Goal: Information Seeking & Learning: Check status

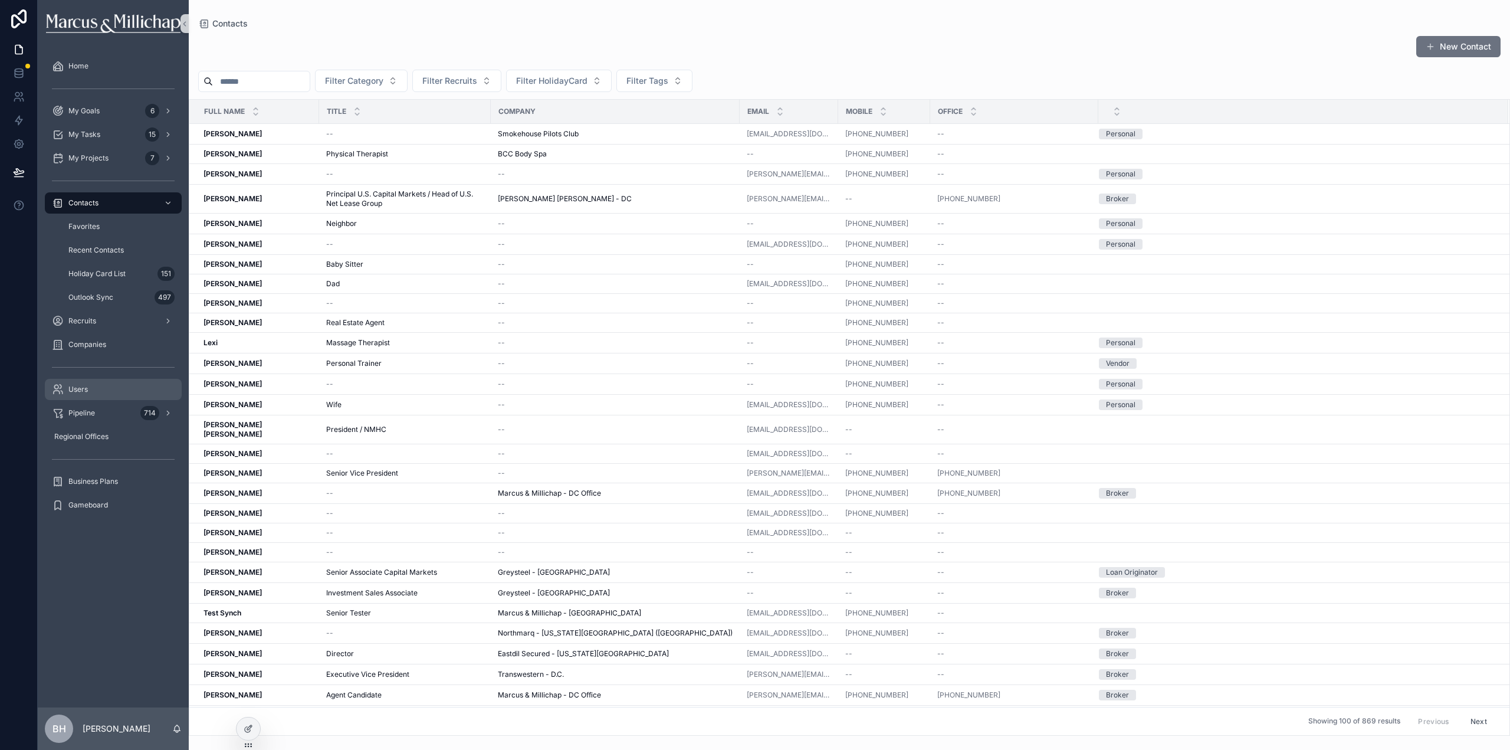
click at [87, 394] on div "Users" at bounding box center [113, 389] width 123 height 19
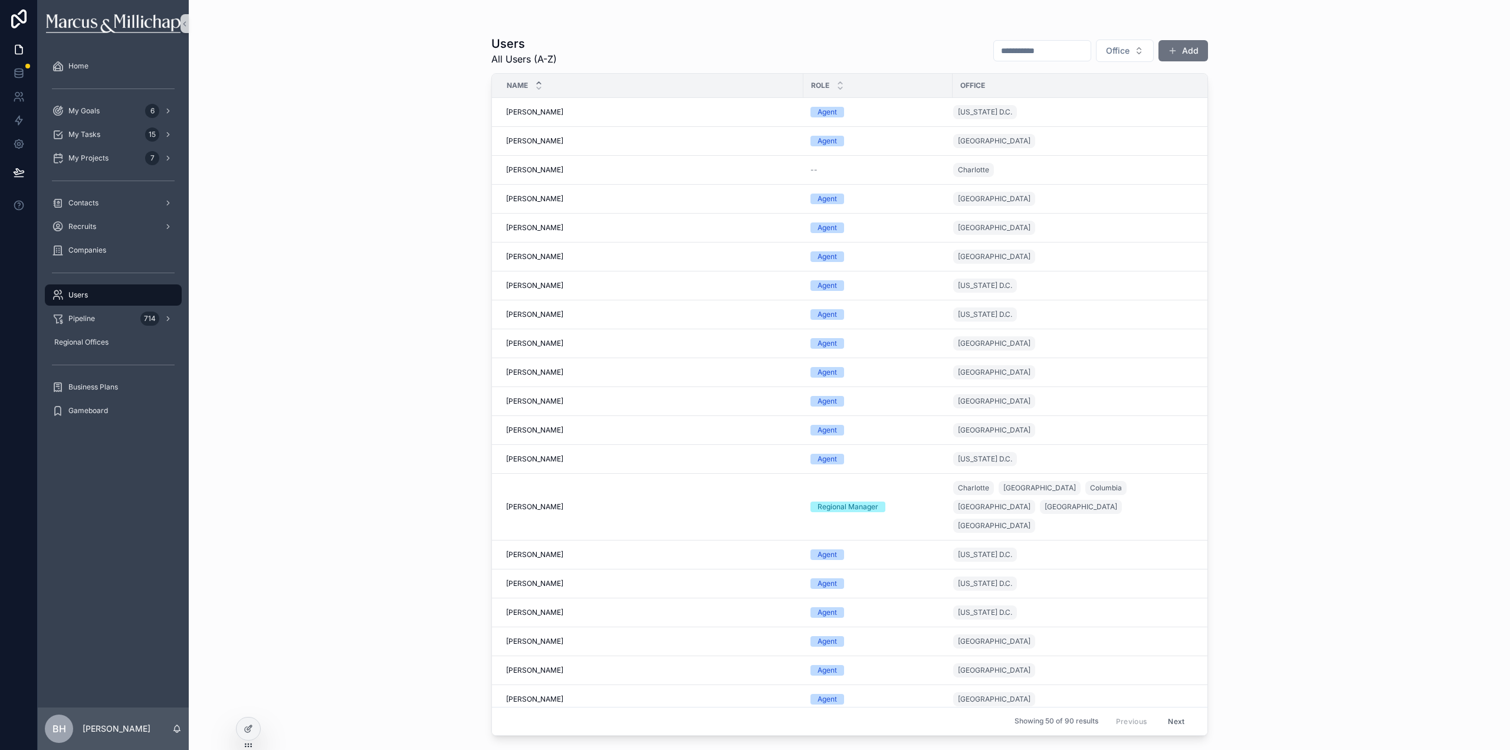
click at [1018, 45] on input "scrollable content" at bounding box center [1042, 50] width 97 height 17
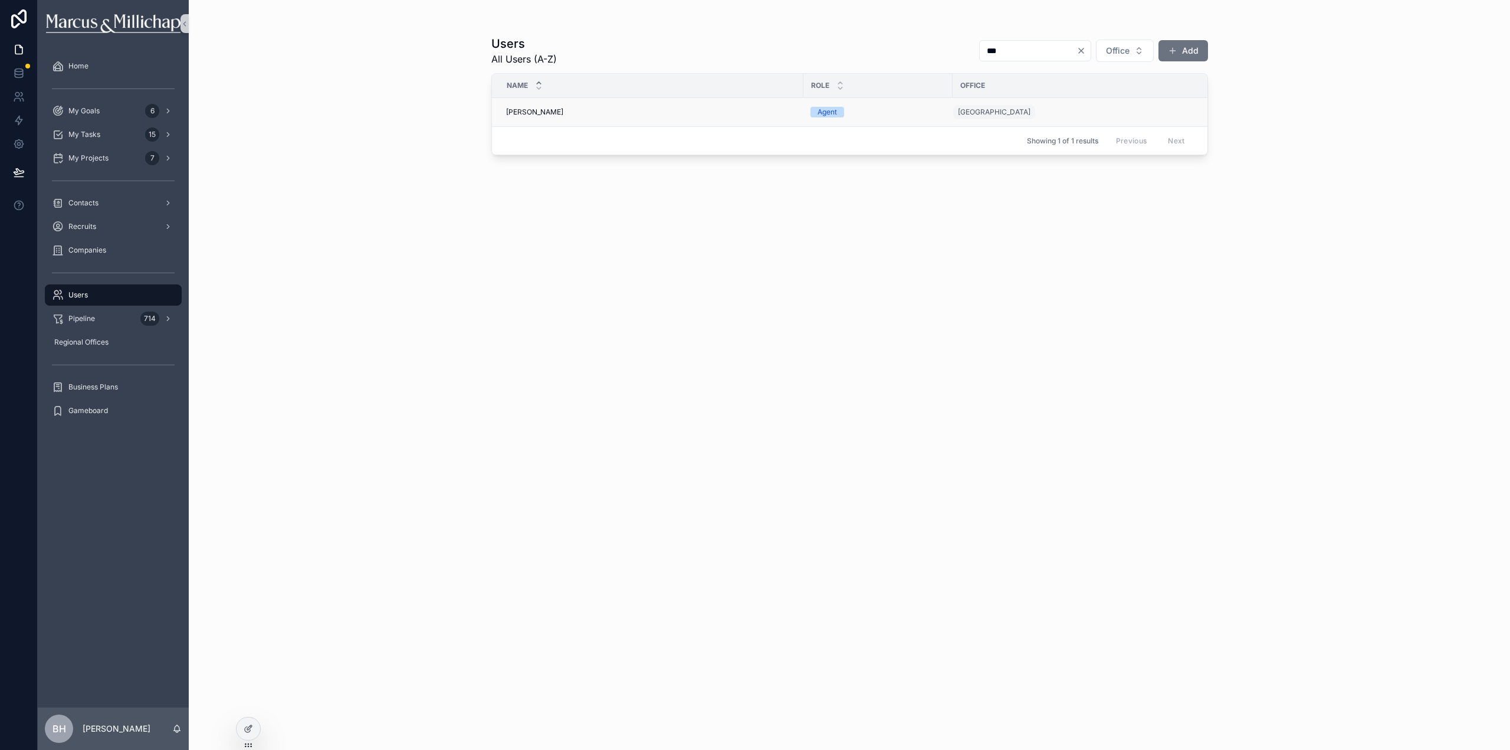
type input "***"
click at [522, 113] on span "[PERSON_NAME]" at bounding box center [534, 111] width 57 height 9
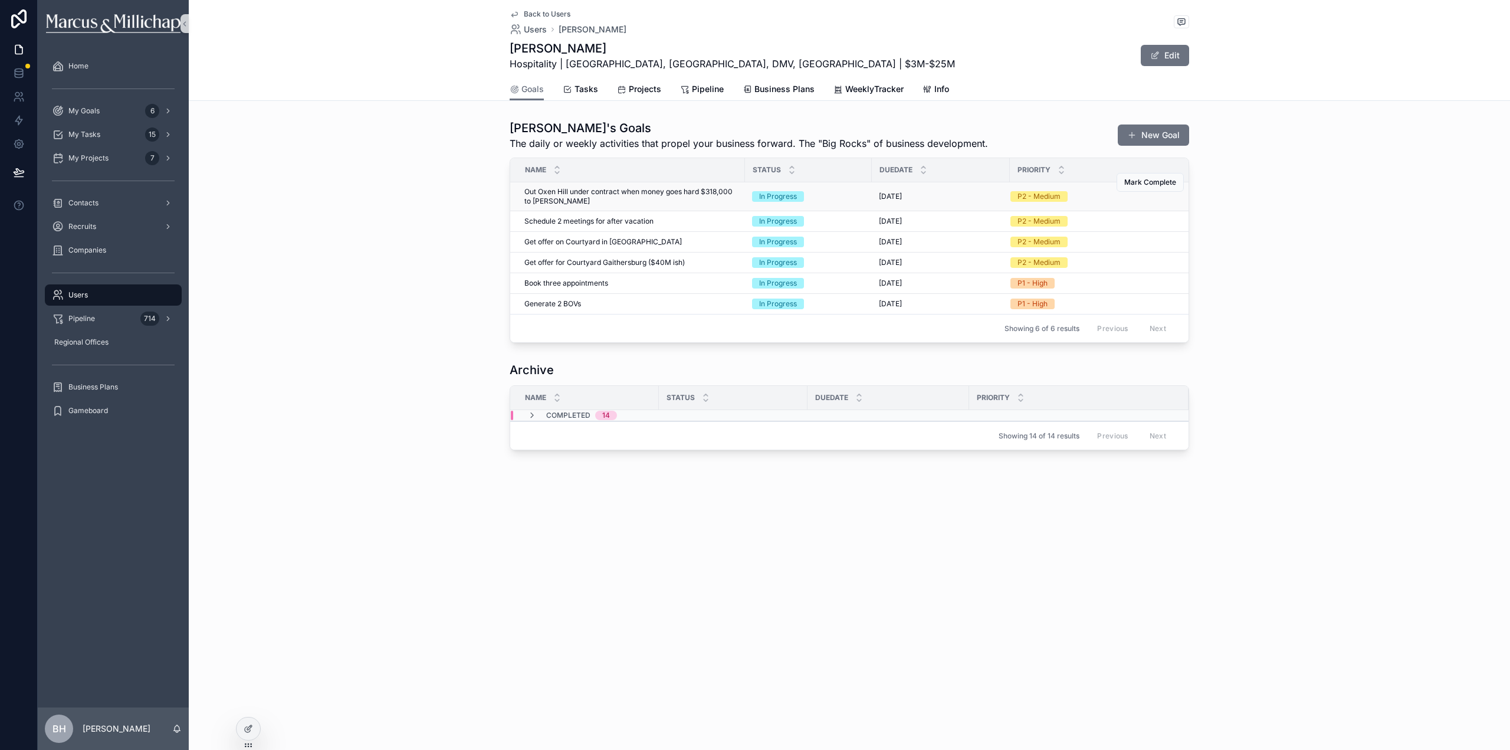
click at [628, 195] on span "Out Oxen Hill under contract when money goes hard $318,000 to [PERSON_NAME]" at bounding box center [632, 196] width 214 height 19
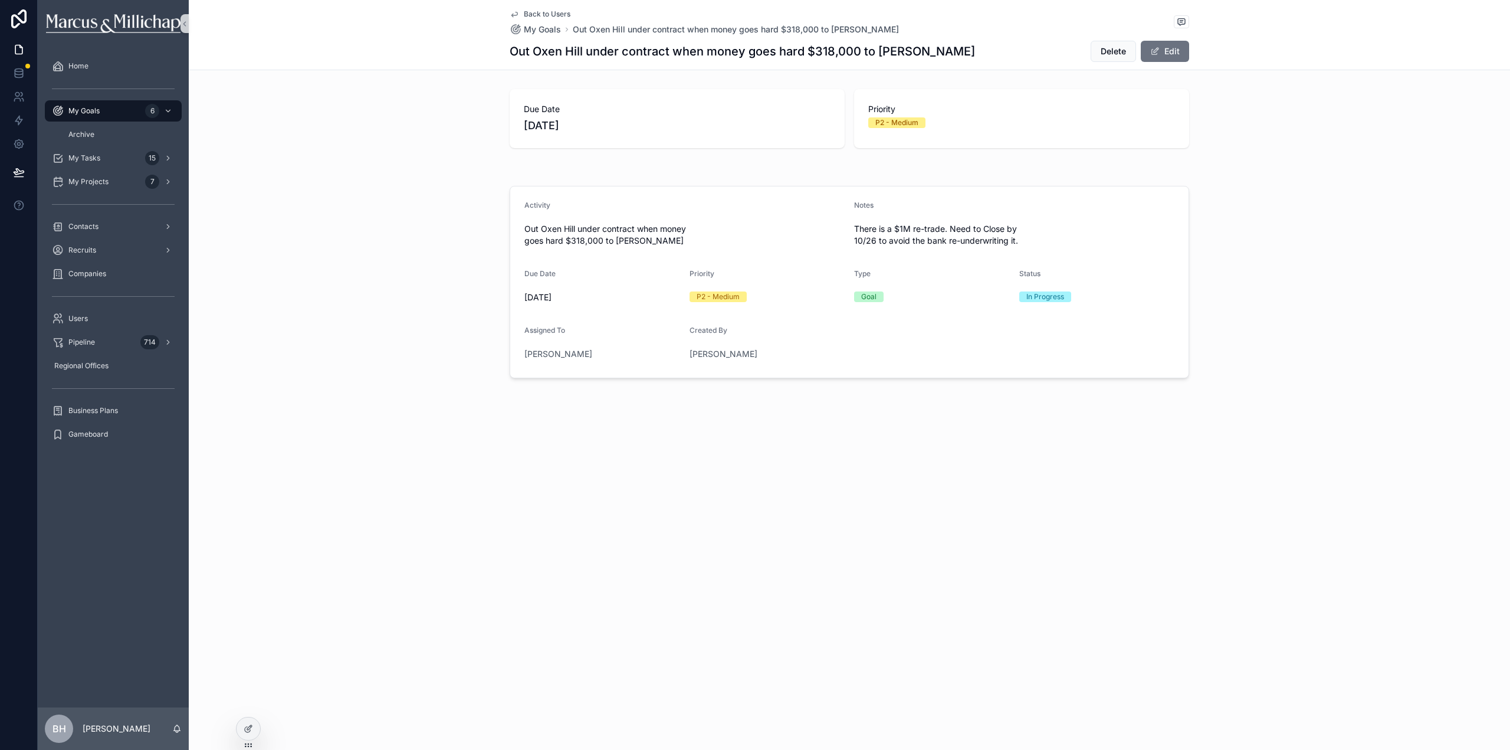
click at [1404, 182] on div "Activity Out Oxen Hill under contract when money goes hard $318,000 to Karienne…" at bounding box center [850, 282] width 1322 height 202
